Goal: Find specific page/section: Find specific page/section

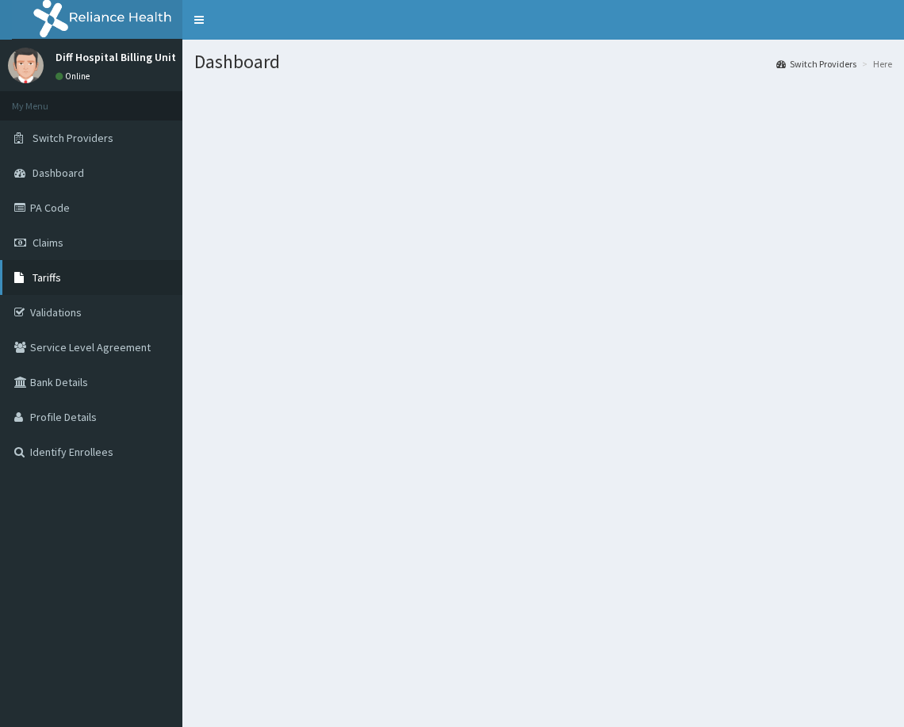
click at [62, 276] on link "Tariffs" at bounding box center [91, 277] width 182 height 35
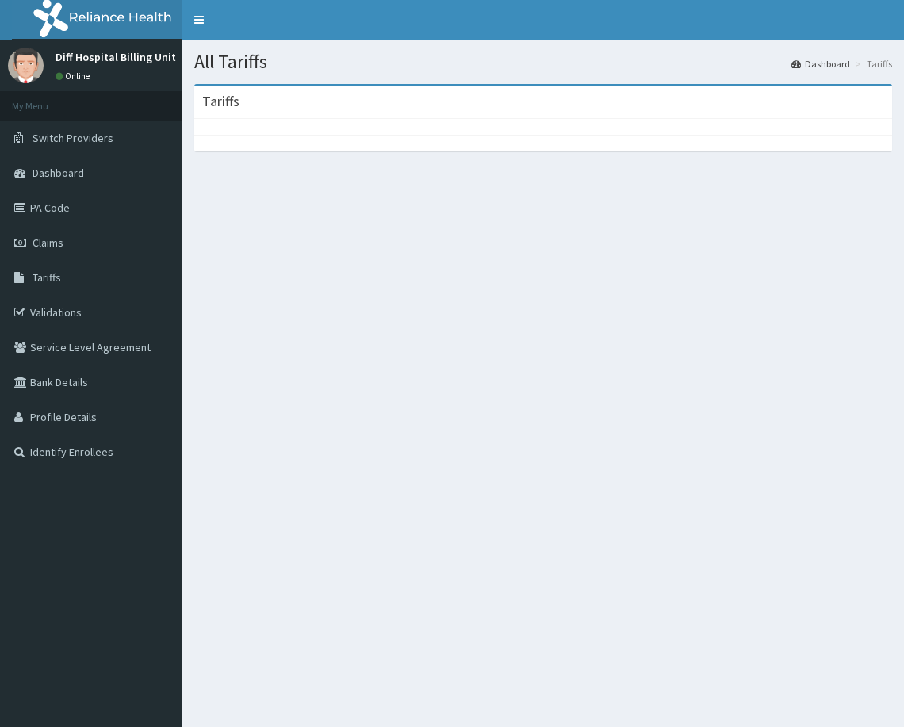
click at [264, 129] on div at bounding box center [543, 127] width 698 height 16
click at [269, 124] on div at bounding box center [543, 127] width 698 height 16
click at [292, 107] on div "Tariffs" at bounding box center [543, 102] width 698 height 33
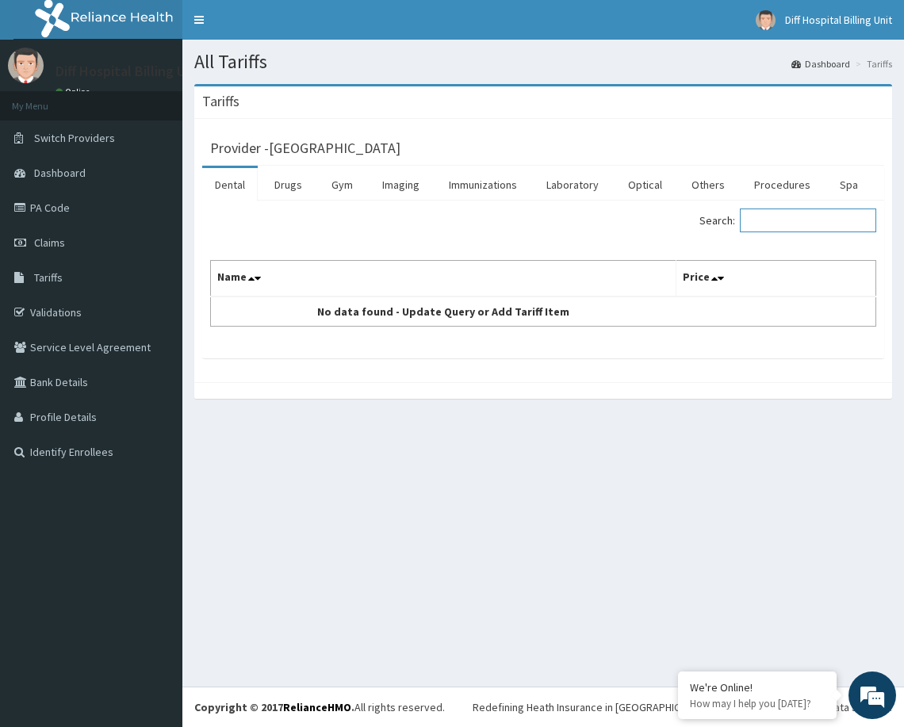
click at [807, 222] on input "Search:" at bounding box center [808, 220] width 136 height 24
type input "f"
type input "c"
click at [235, 185] on link "Dental" at bounding box center [229, 184] width 55 height 33
click at [708, 185] on link "Others" at bounding box center [708, 184] width 59 height 33
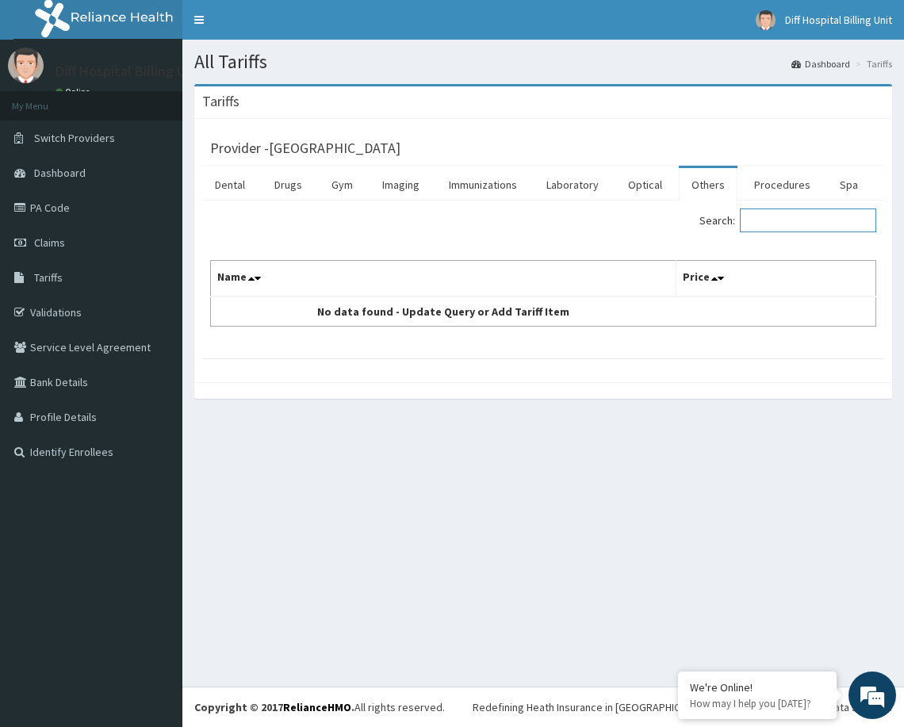
click at [782, 220] on input "Search:" at bounding box center [808, 220] width 136 height 24
type input "c"
click at [293, 183] on link "Drugs" at bounding box center [288, 184] width 53 height 33
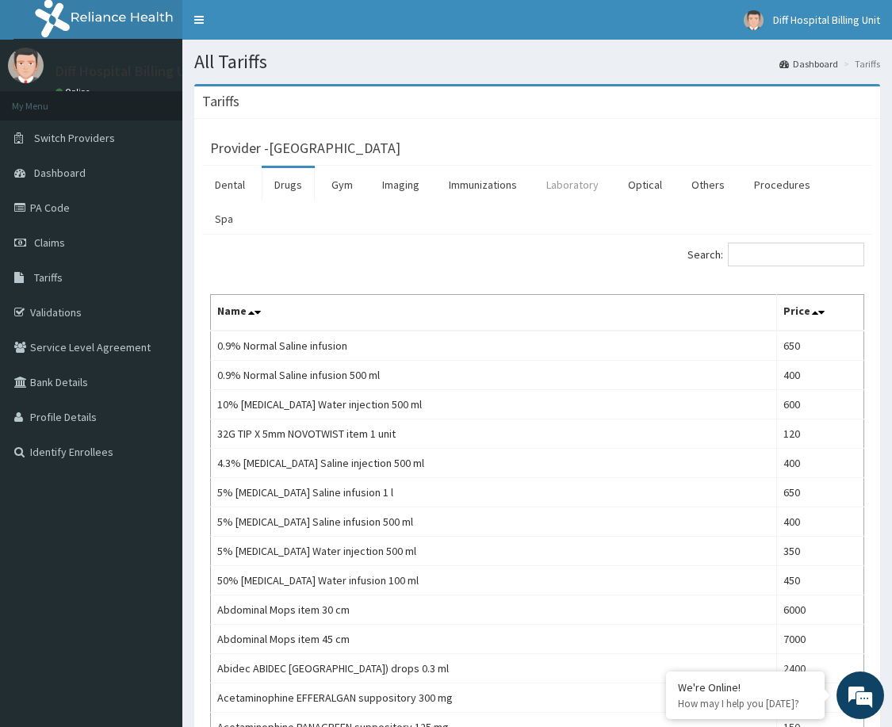
click at [575, 182] on link "Laboratory" at bounding box center [572, 184] width 78 height 33
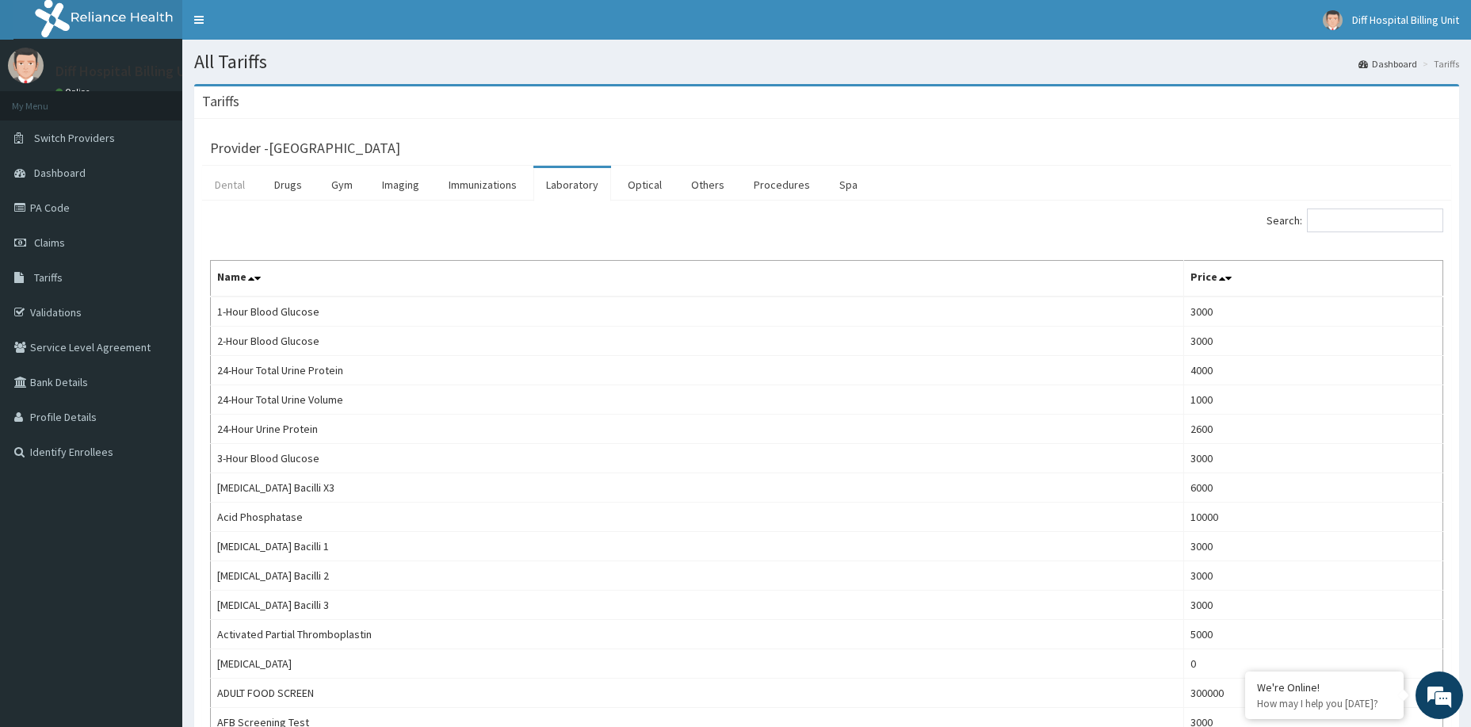
click at [250, 183] on link "Dental" at bounding box center [229, 184] width 55 height 33
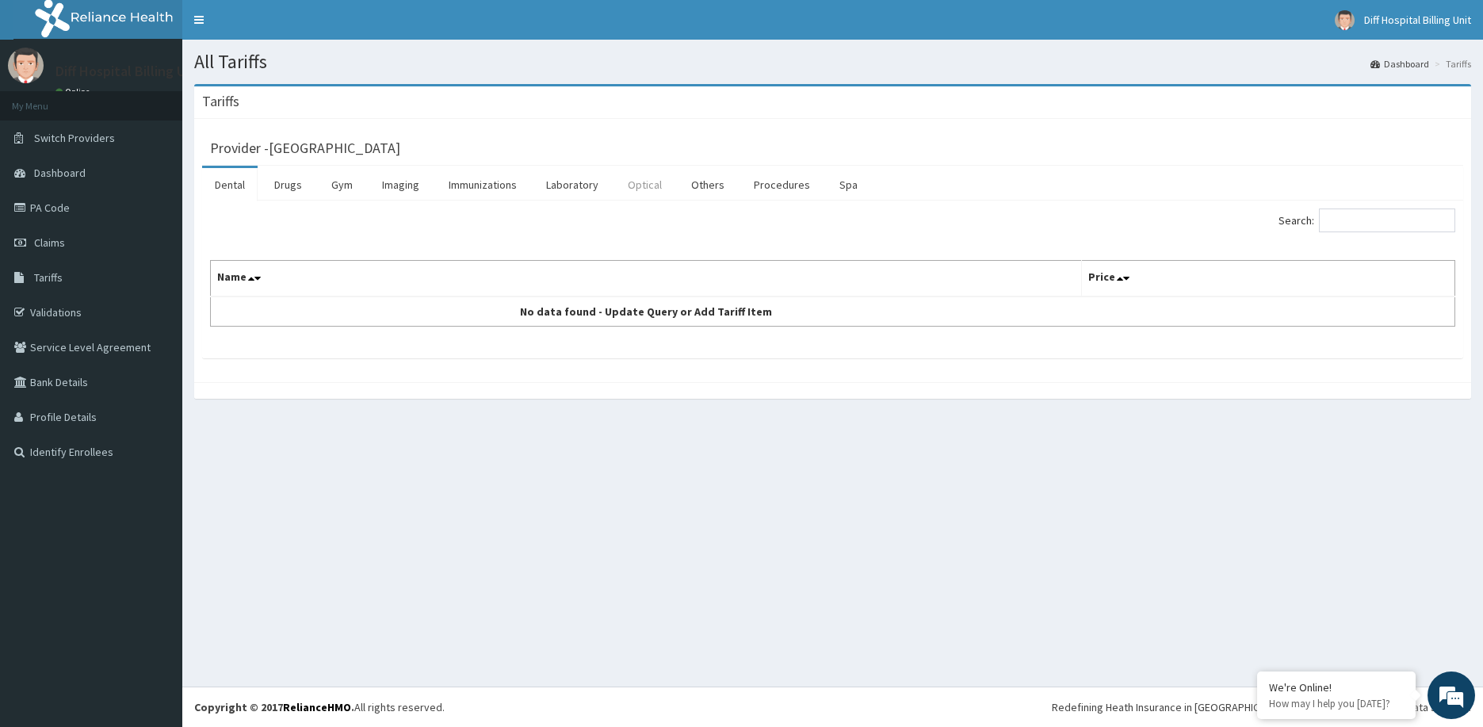
click at [644, 189] on link "Optical" at bounding box center [644, 184] width 59 height 33
click at [903, 222] on input "Search:" at bounding box center [1387, 220] width 136 height 24
type input "con"
click at [786, 189] on link "Procedures" at bounding box center [782, 184] width 82 height 33
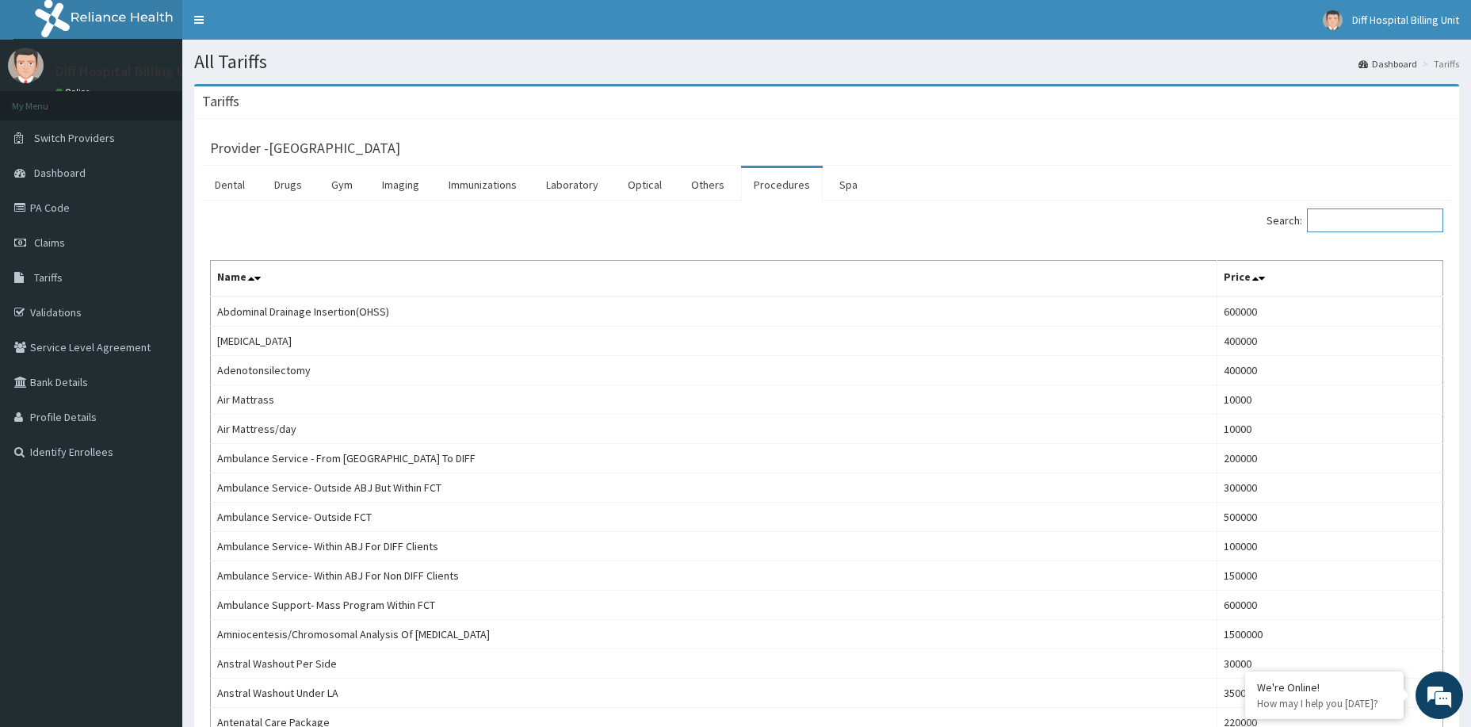
click at [903, 224] on input "Search:" at bounding box center [1375, 220] width 136 height 24
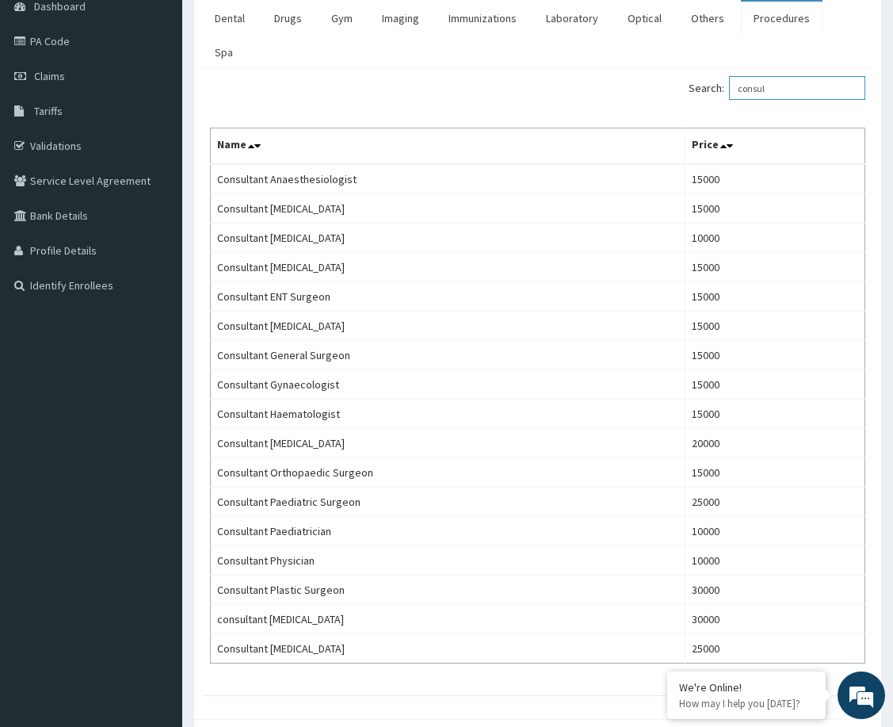
scroll to position [166, 0]
click at [818, 77] on input "consul" at bounding box center [797, 89] width 136 height 24
type input "c"
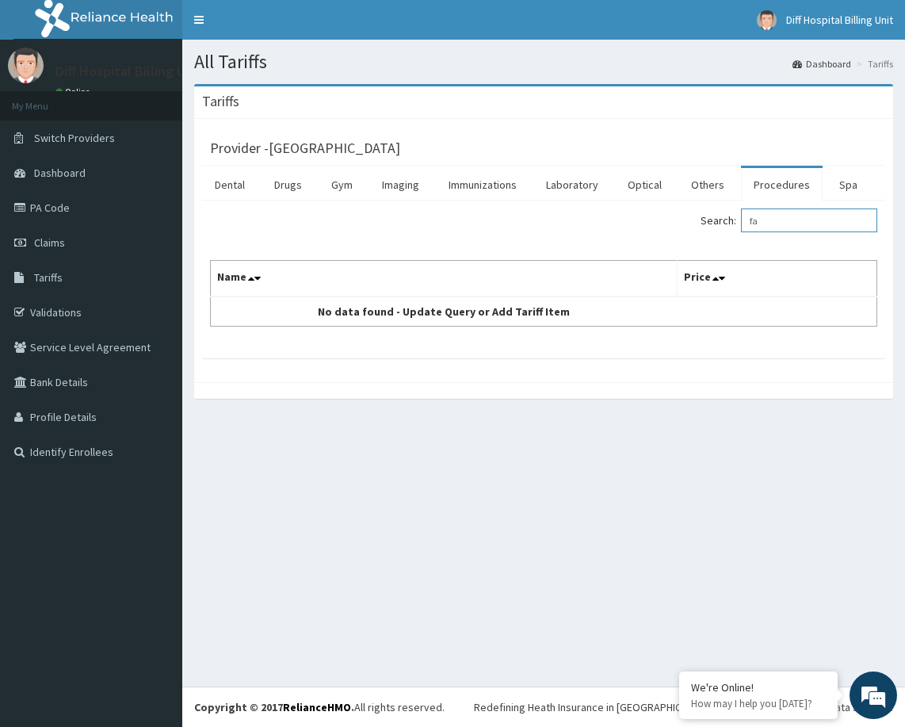
type input "f"
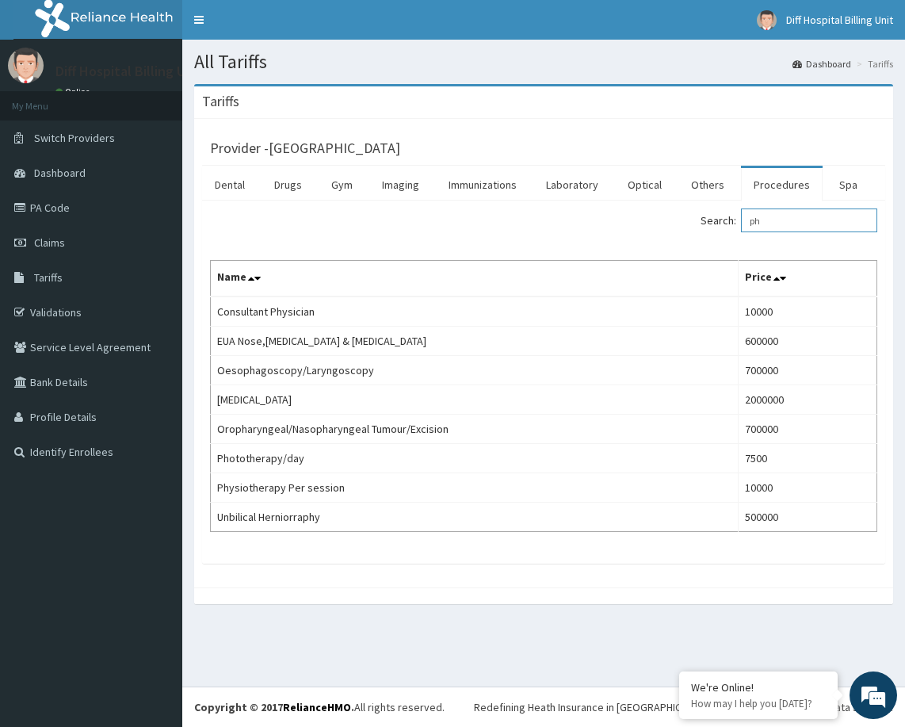
type input "p"
